Goal: Navigation & Orientation: Find specific page/section

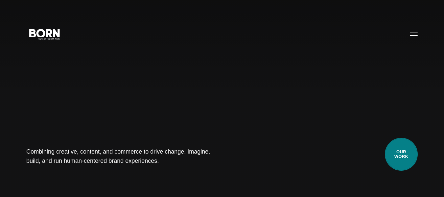
click at [410, 160] on link "Our Work" at bounding box center [401, 154] width 33 height 33
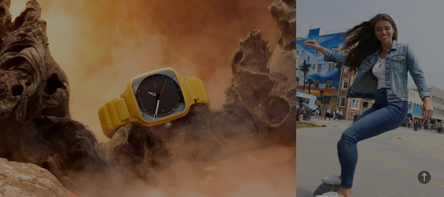
scroll to position [434, 0]
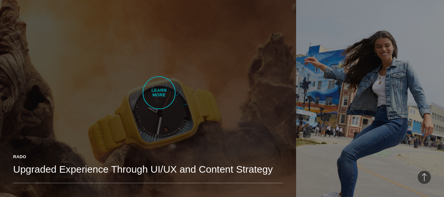
click at [159, 93] on link "Rado Upgraded Experience Through UI/UX and Content Strategy BORN developed Rado…" at bounding box center [148, 116] width 296 height 233
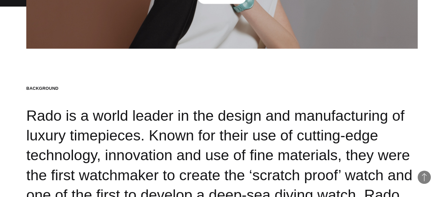
scroll to position [684, 0]
